Goal: Understand process/instructions: Learn how to perform a task or action

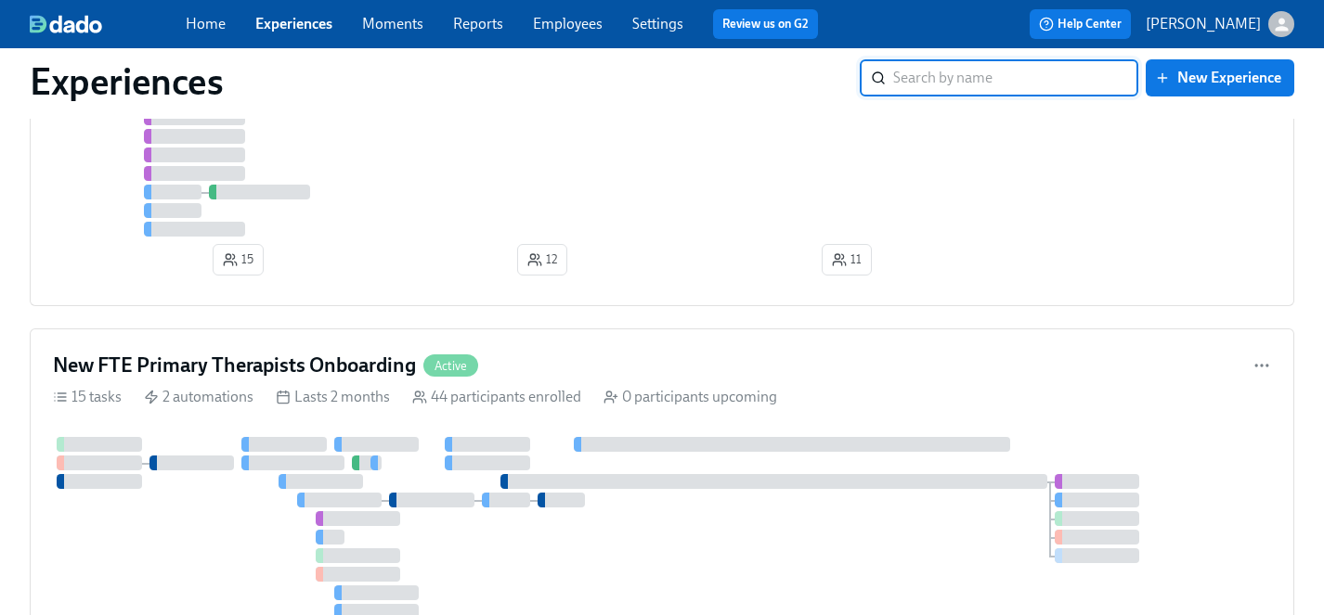
scroll to position [1103, 0]
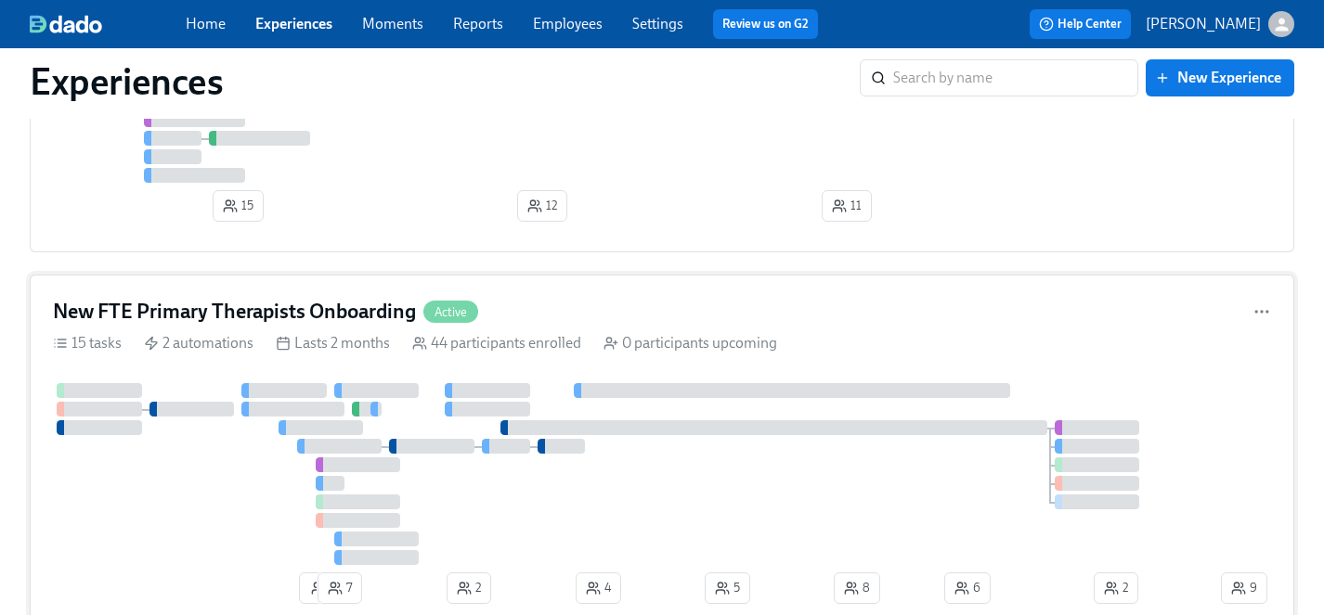
click at [196, 485] on div at bounding box center [635, 474] width 1164 height 182
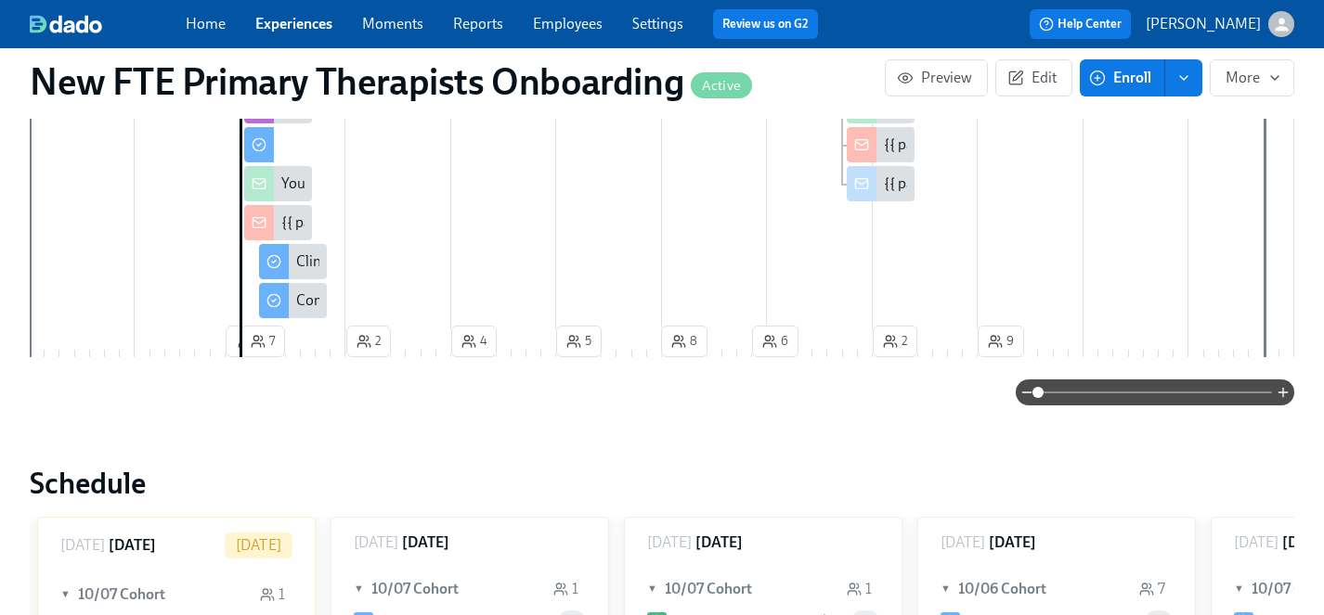
scroll to position [678, 0]
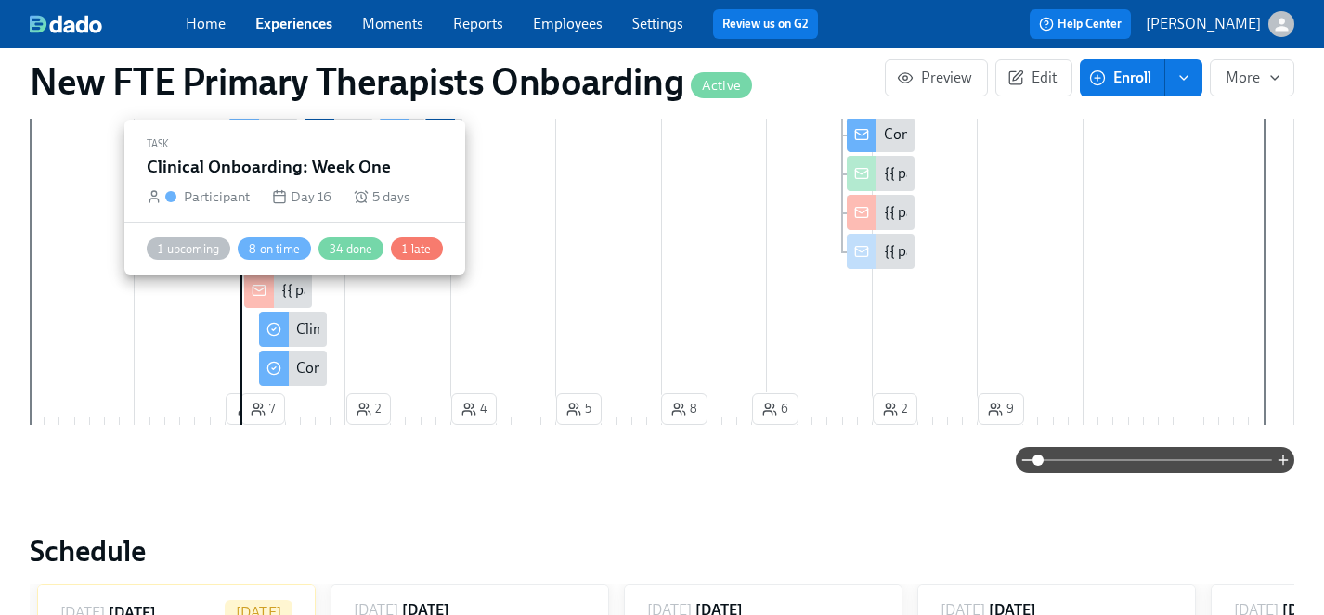
click at [304, 319] on div "Clinical Onboarding: Week One" at bounding box center [395, 329] width 199 height 20
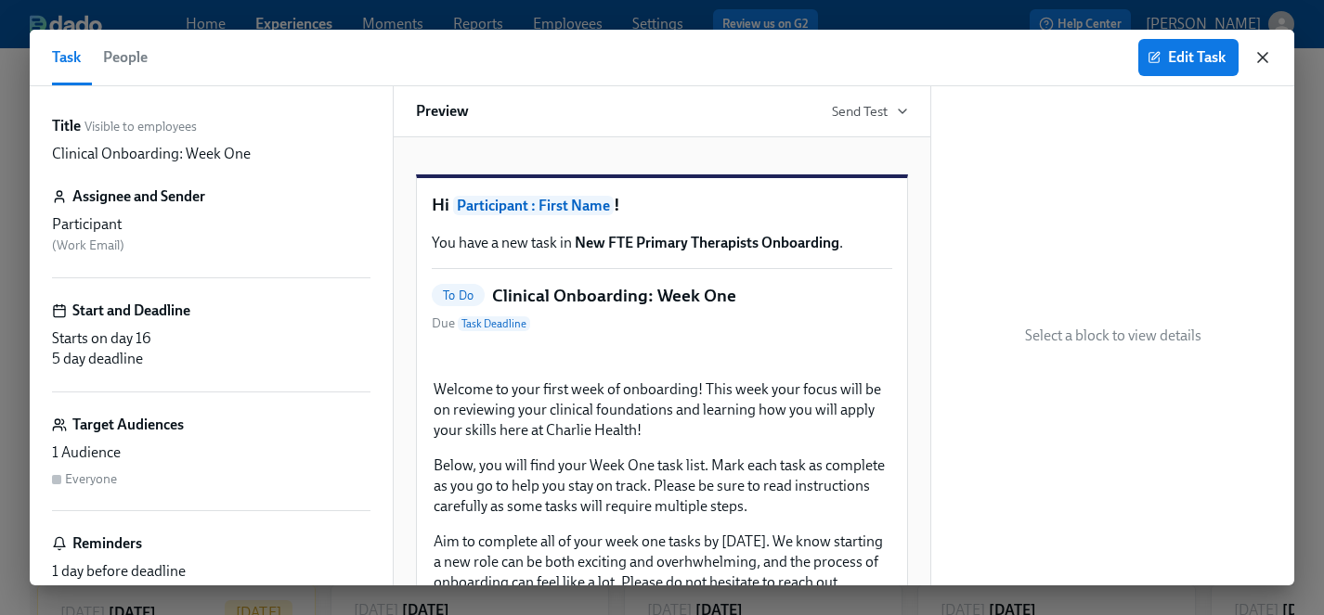
click at [1263, 58] on icon "button" at bounding box center [1262, 57] width 19 height 19
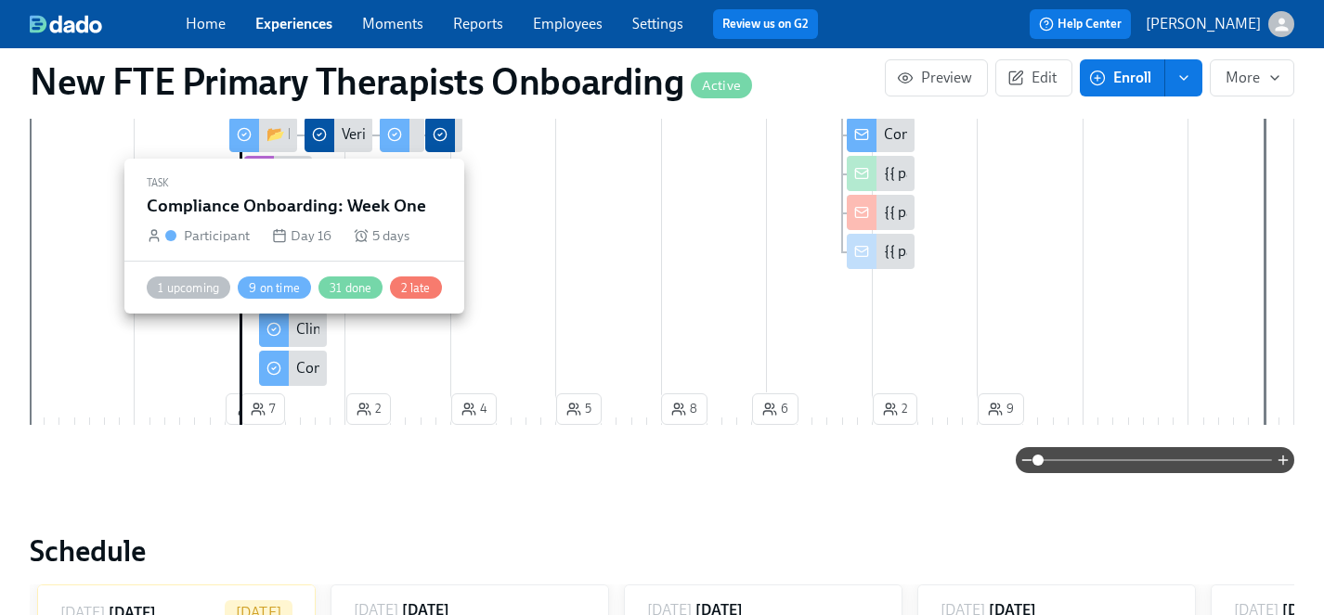
click at [313, 358] on div "Compliance Onboarding: Week One" at bounding box center [410, 368] width 228 height 20
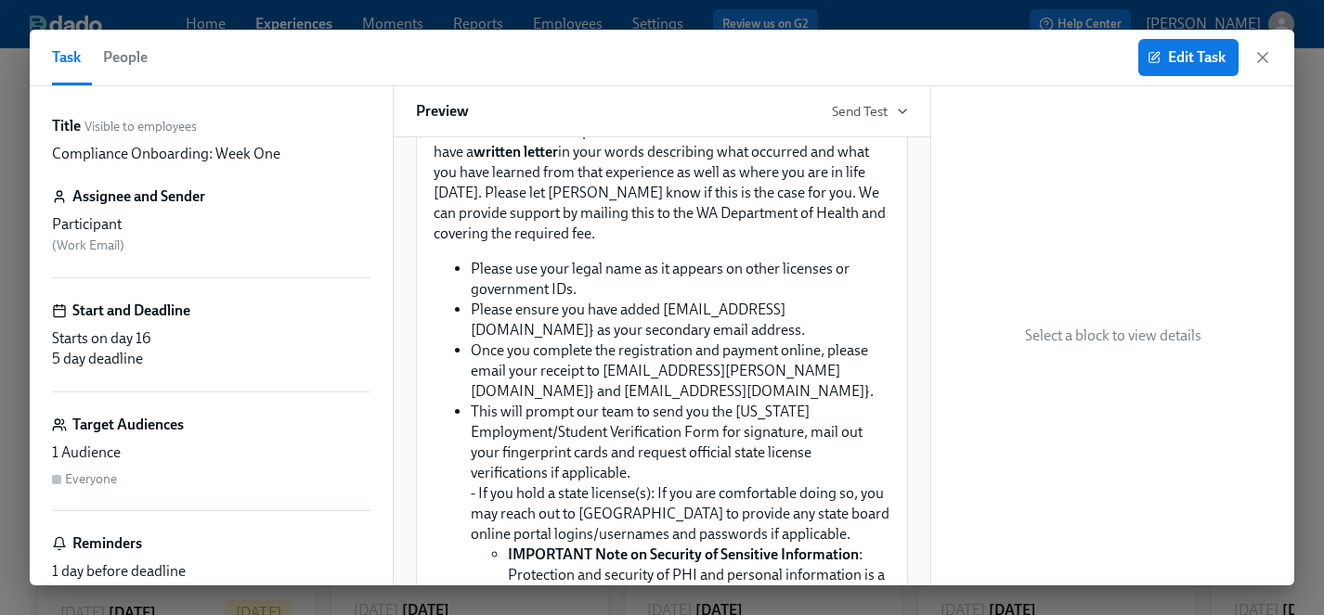
scroll to position [1417, 0]
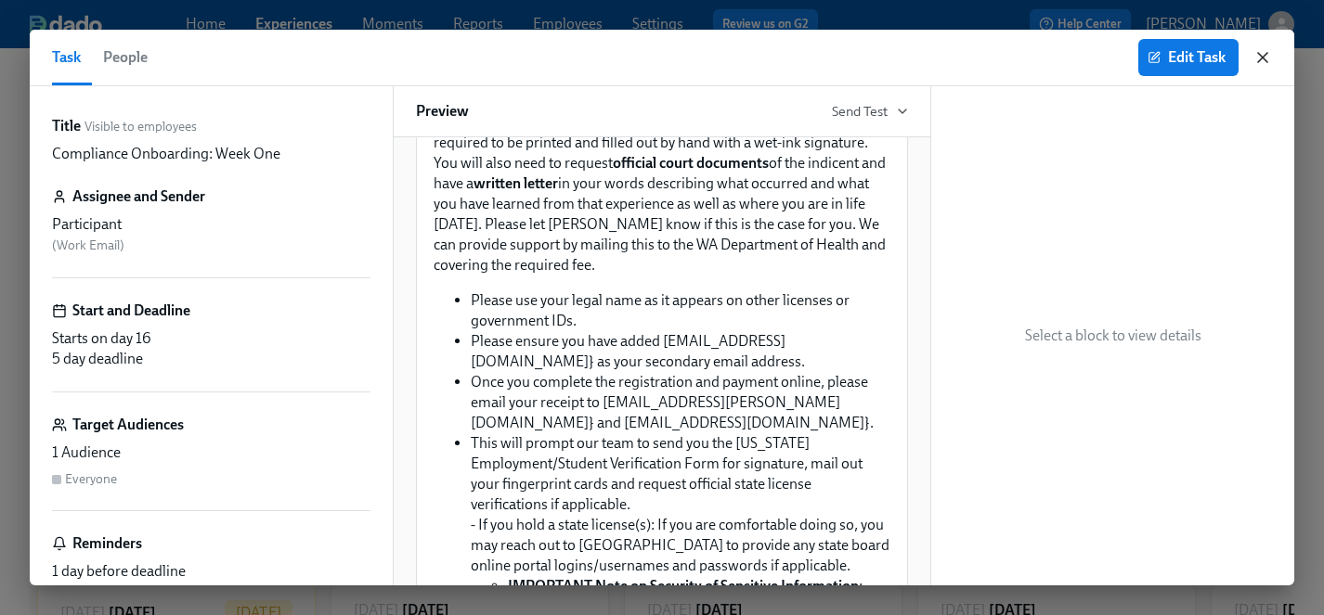
click at [1266, 59] on icon "button" at bounding box center [1262, 57] width 19 height 19
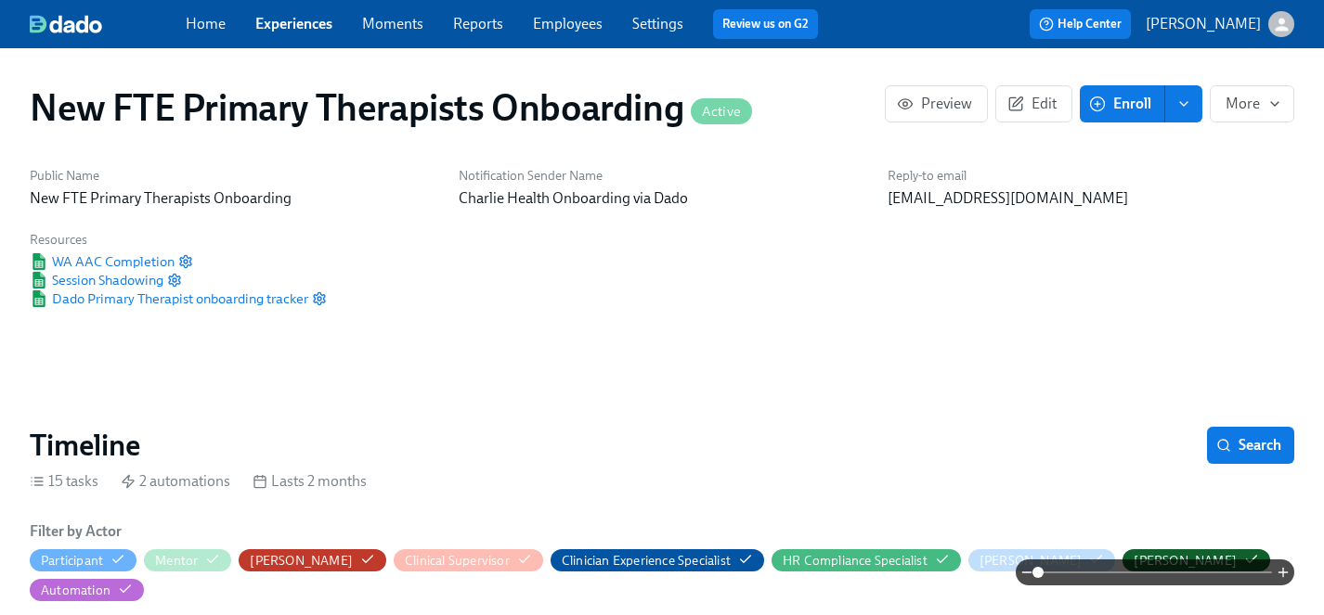
click at [290, 20] on link "Experiences" at bounding box center [293, 24] width 77 height 18
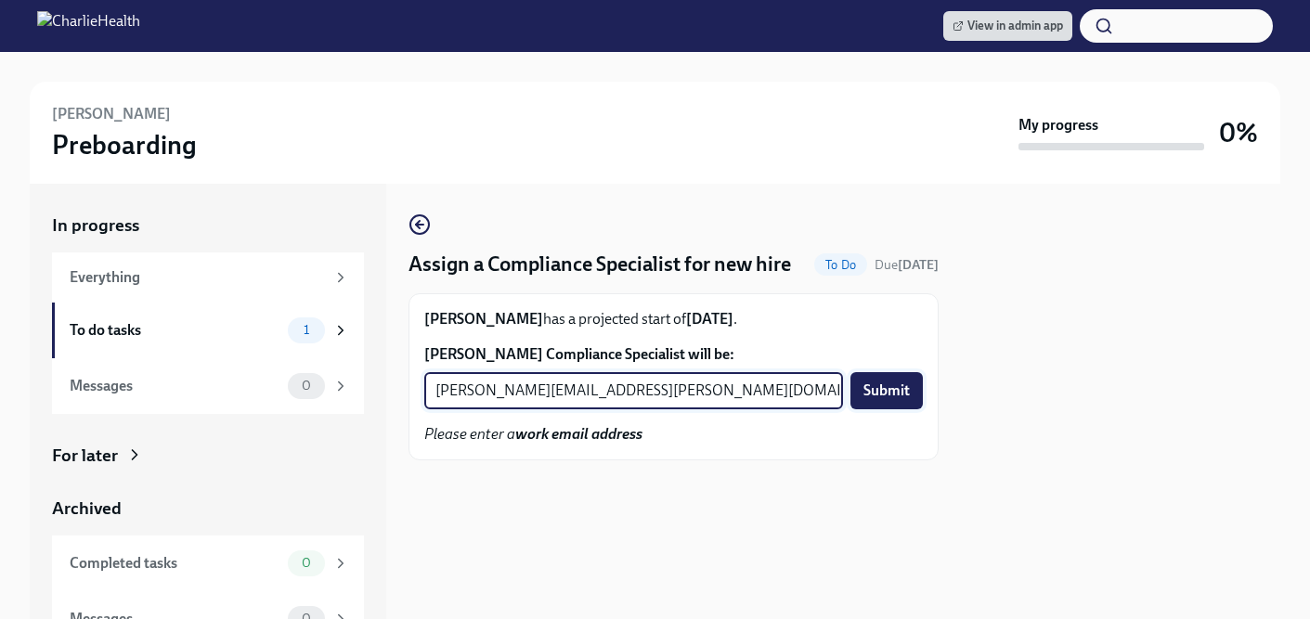
type input "[PERSON_NAME][EMAIL_ADDRESS][PERSON_NAME][DOMAIN_NAME]"
click at [889, 400] on span "Submit" at bounding box center [886, 390] width 46 height 19
